Goal: Navigation & Orientation: Locate item on page

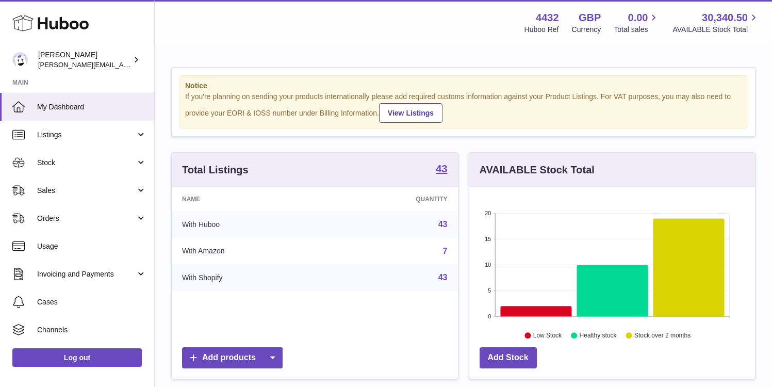
scroll to position [161, 286]
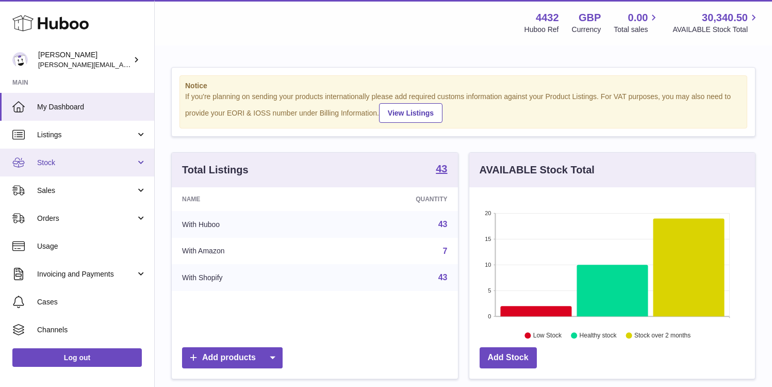
click at [112, 163] on span "Stock" at bounding box center [86, 163] width 99 height 10
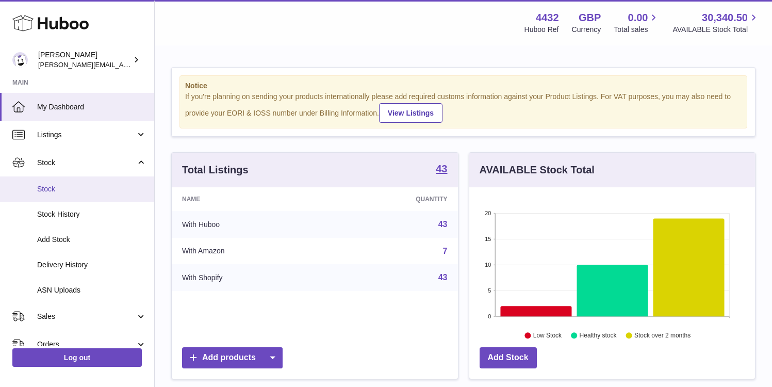
click at [105, 186] on span "Stock" at bounding box center [91, 189] width 109 height 10
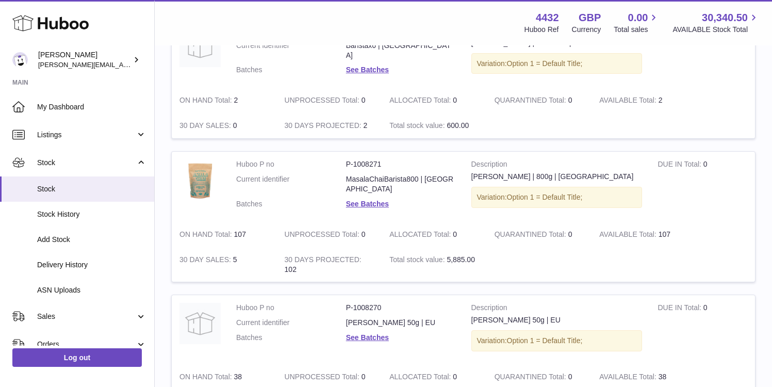
scroll to position [1264, 0]
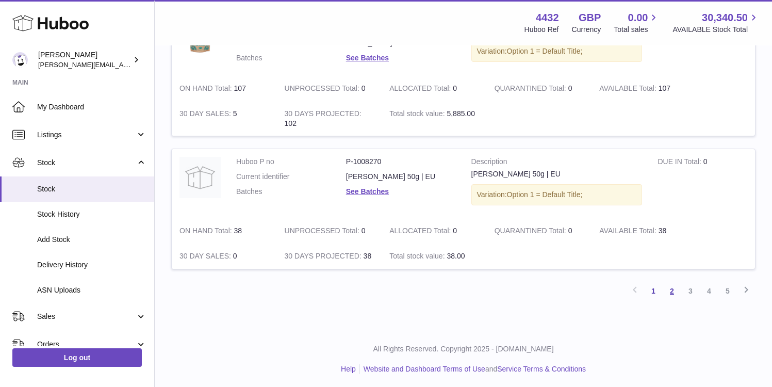
click at [672, 292] on link "2" at bounding box center [672, 291] width 19 height 19
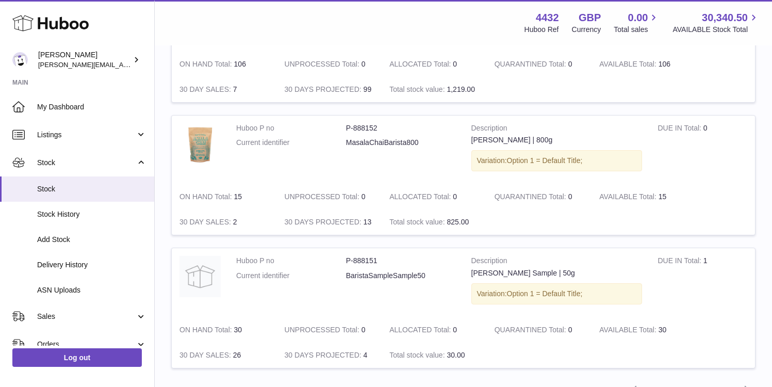
scroll to position [1234, 0]
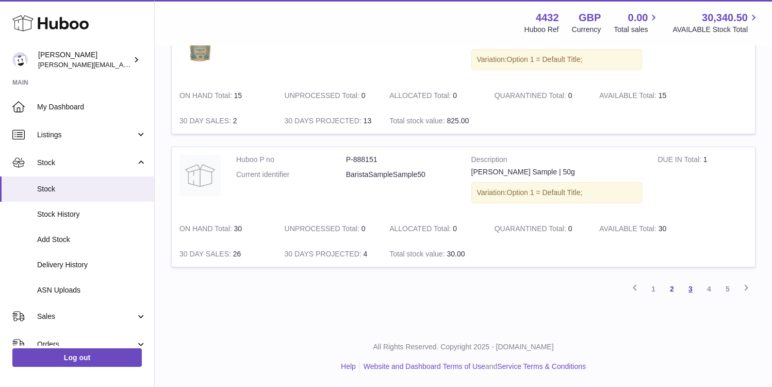
click at [687, 287] on link "3" at bounding box center [691, 289] width 19 height 19
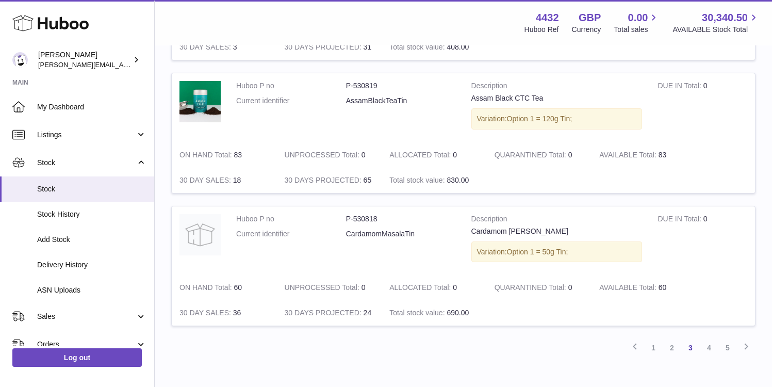
scroll to position [1209, 0]
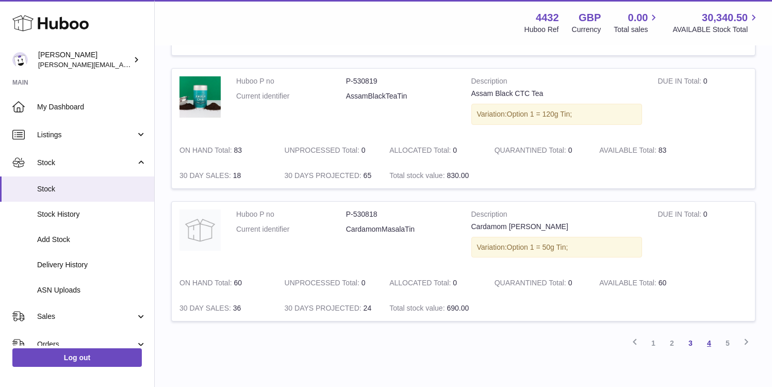
click at [706, 346] on link "4" at bounding box center [709, 343] width 19 height 19
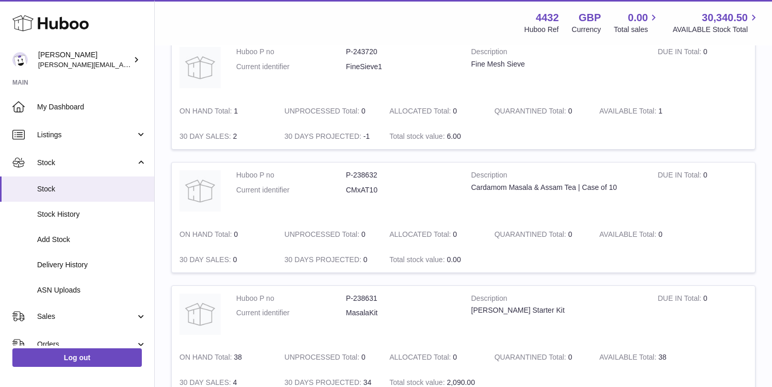
scroll to position [1157, 0]
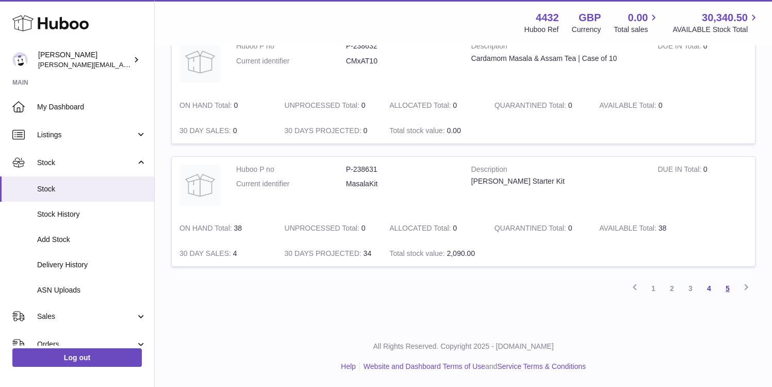
click at [719, 288] on link "5" at bounding box center [728, 288] width 19 height 19
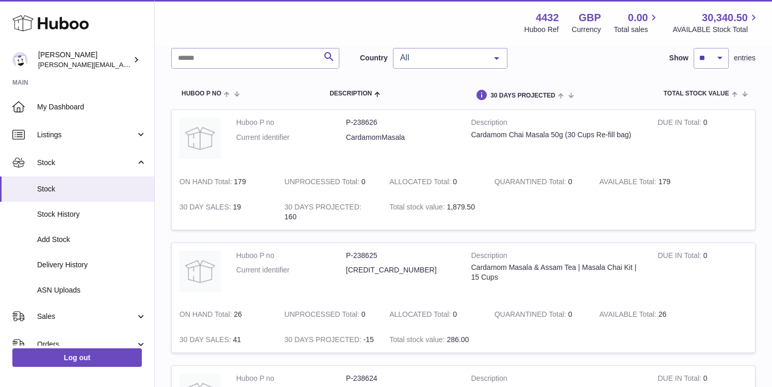
scroll to position [69, 0]
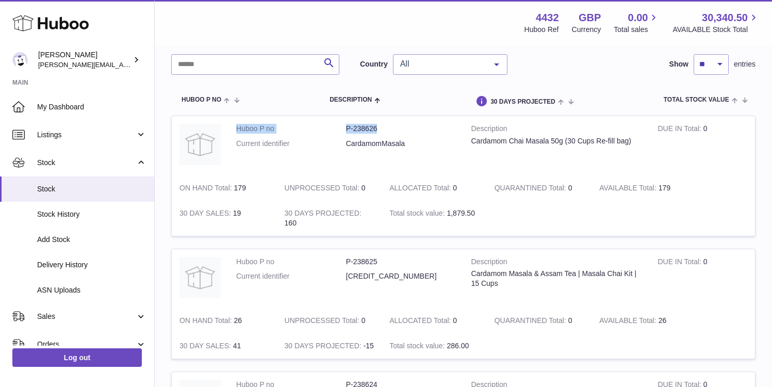
drag, startPoint x: 388, startPoint y: 127, endPoint x: 236, endPoint y: 131, distance: 152.3
click at [236, 131] on td "Huboo P no P-238626 Current identifier CardamomMasala" at bounding box center [346, 145] width 235 height 59
copy dl "Huboo P no P-238626"
click at [474, 142] on div "Cardamom Chai Masala 50g (30 Cups Re-fill bag)" at bounding box center [557, 141] width 171 height 10
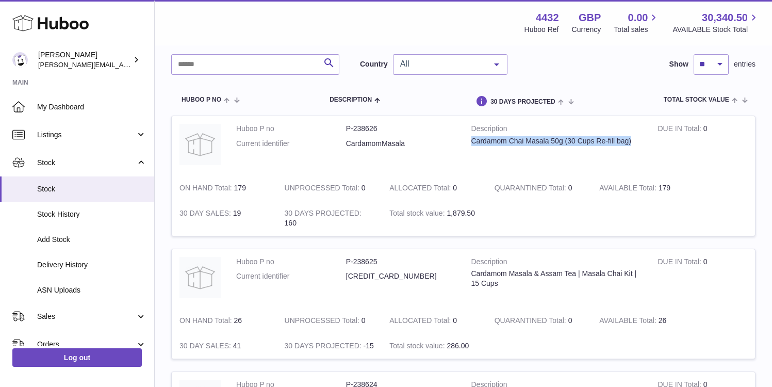
drag, startPoint x: 637, startPoint y: 139, endPoint x: 469, endPoint y: 140, distance: 168.2
click at [469, 140] on td "Description Cardamom Chai Masala 50g (30 Cups Re-fill bag)" at bounding box center [557, 145] width 187 height 59
copy div "Cardamom Chai Masala 50g (30 Cups Re-fill bag)"
